Goal: Task Accomplishment & Management: Use online tool/utility

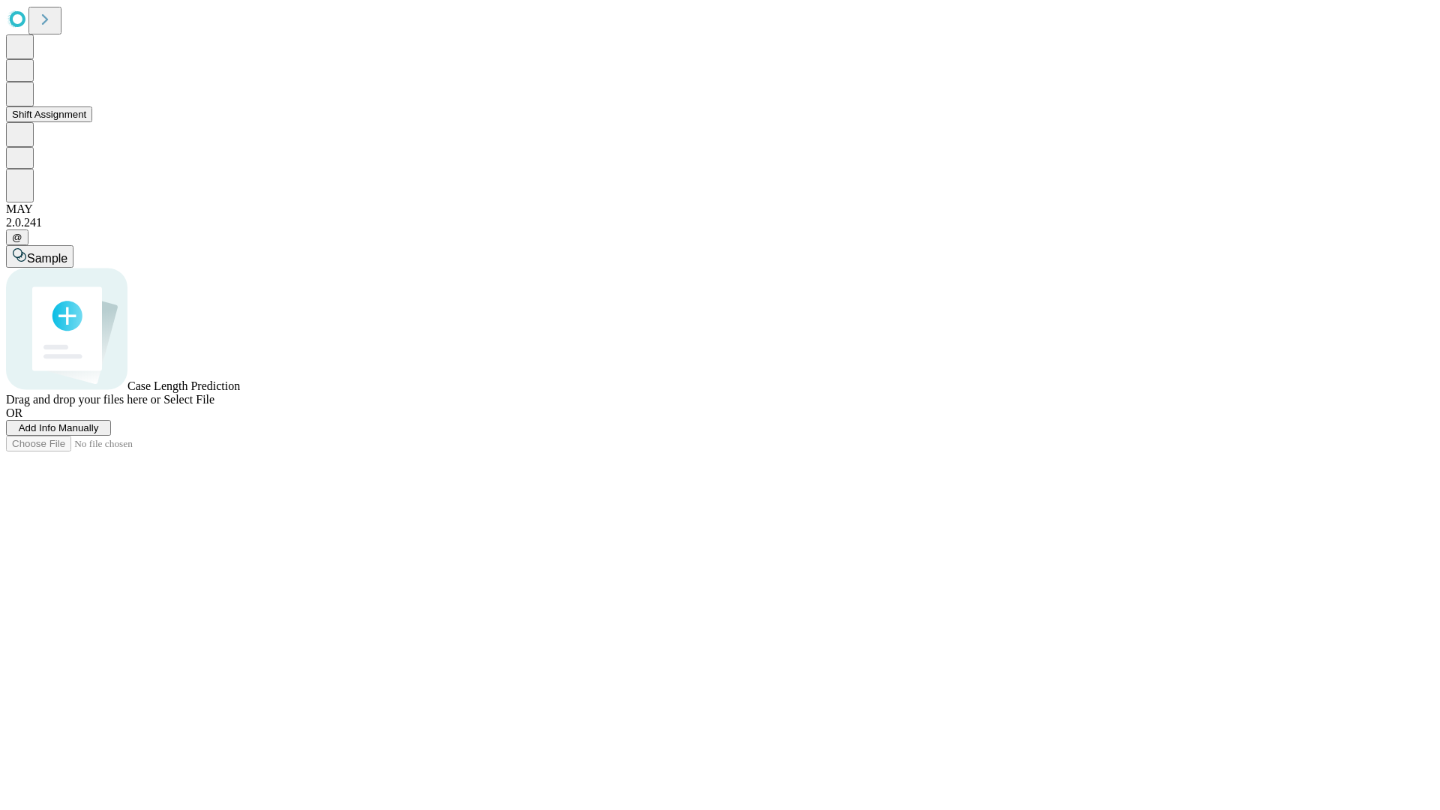
click at [92, 122] on button "Shift Assignment" at bounding box center [49, 114] width 86 height 16
